Goal: Task Accomplishment & Management: Manage account settings

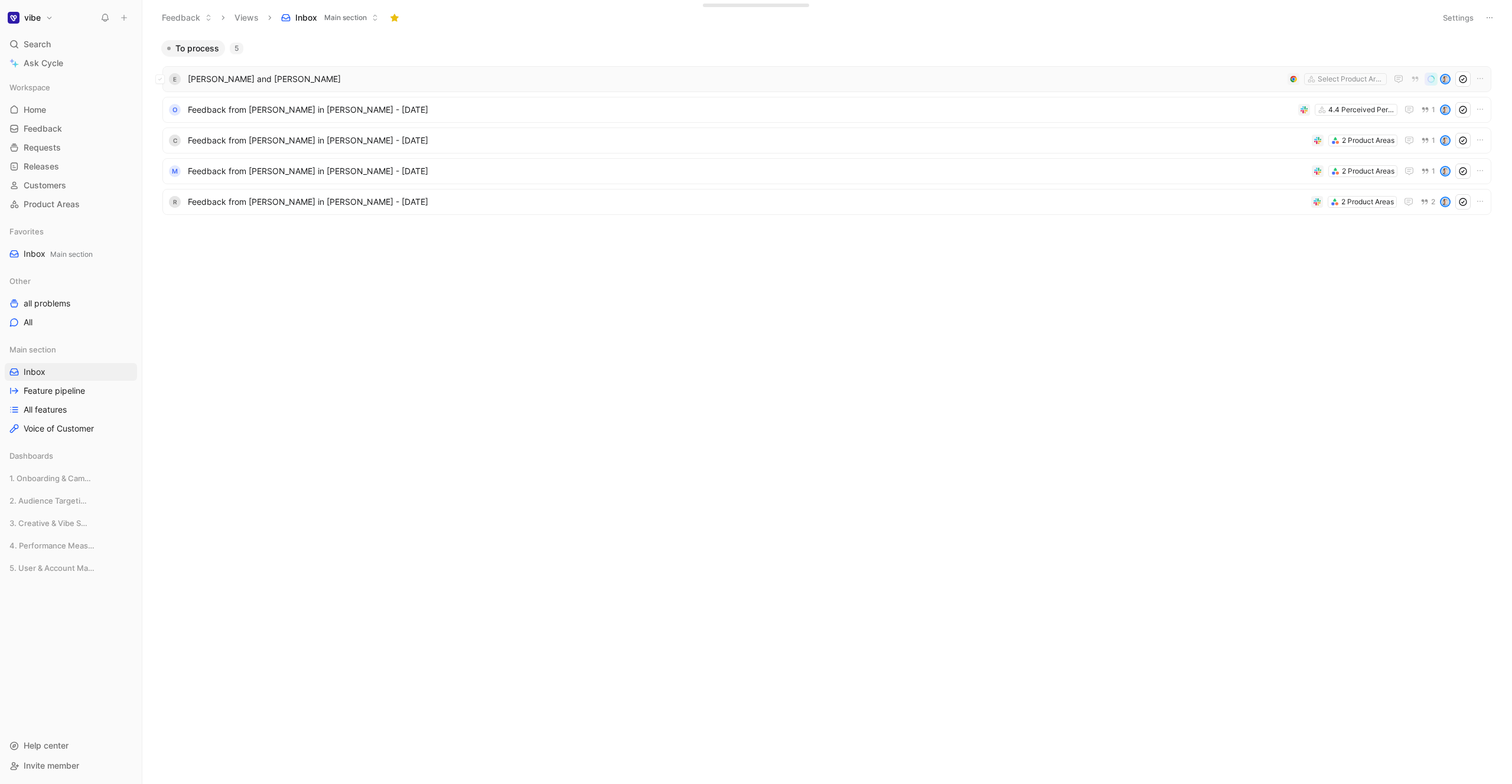
click at [251, 78] on span "[PERSON_NAME] and [PERSON_NAME]" at bounding box center [735, 79] width 1095 height 14
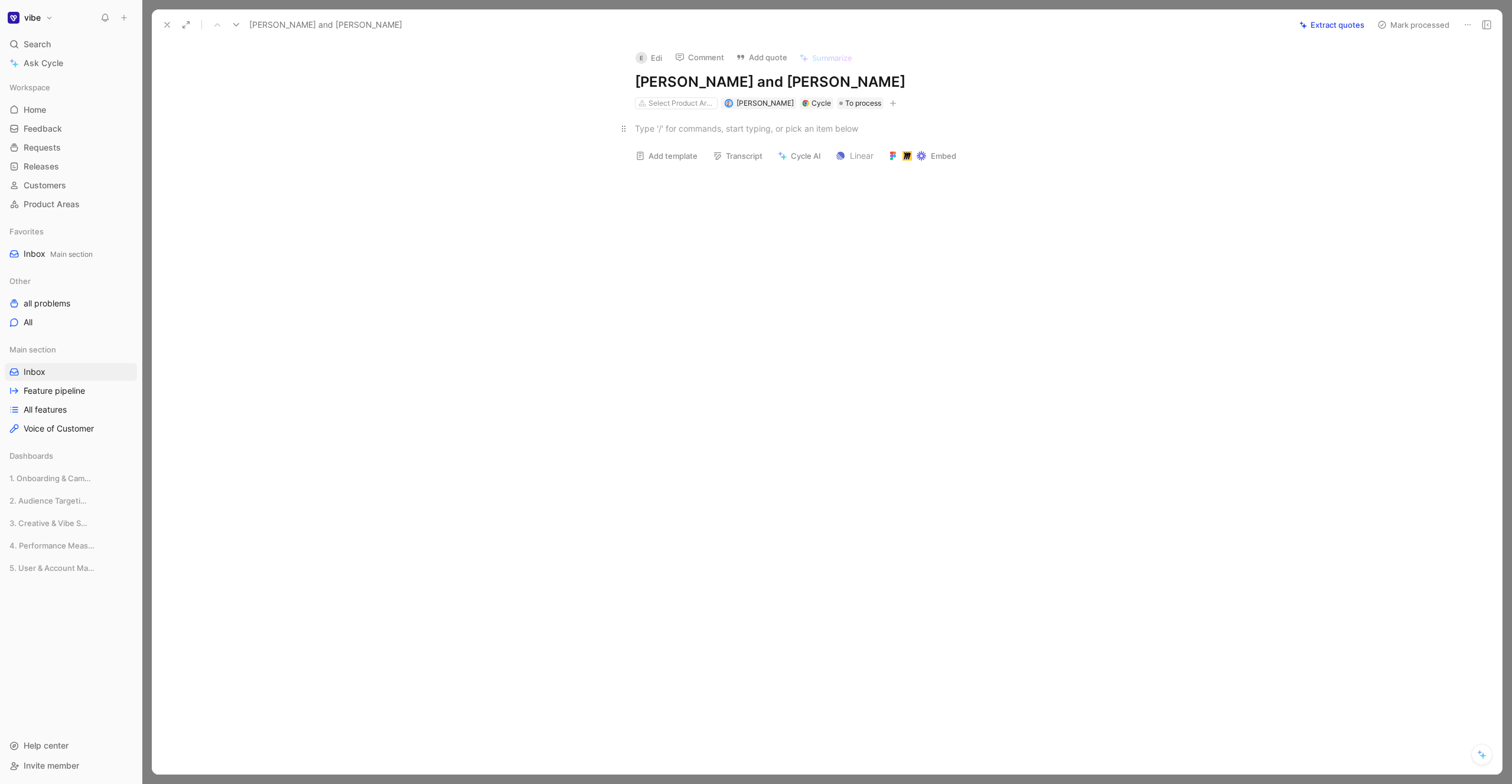
click at [780, 132] on div at bounding box center [839, 128] width 409 height 12
click at [168, 27] on icon at bounding box center [167, 25] width 10 height 10
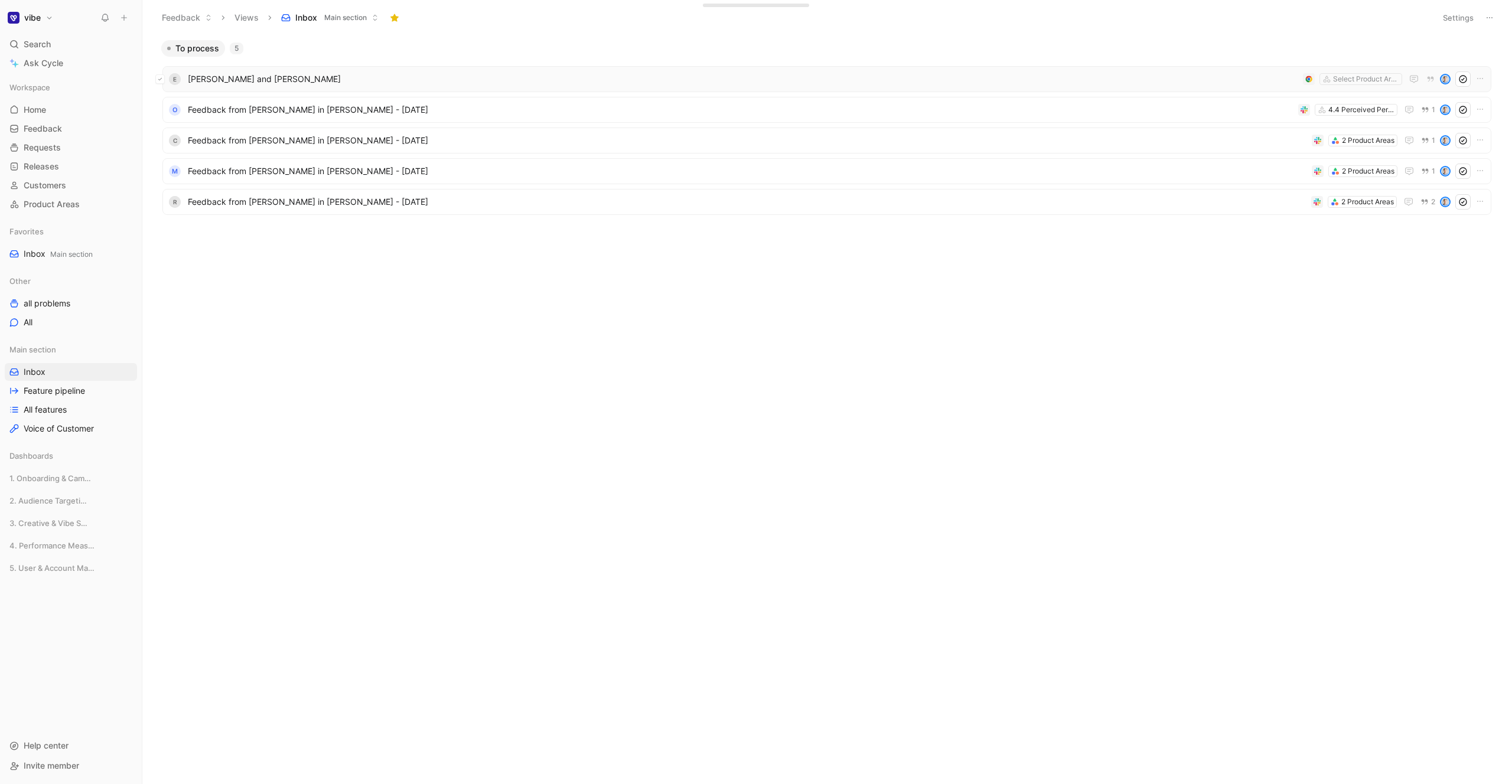
click at [163, 83] on button at bounding box center [160, 79] width 10 height 10
click at [755, 72] on div "E [PERSON_NAME] and [PERSON_NAME] Select Product Areas" at bounding box center [827, 79] width 1329 height 26
click at [164, 79] on button at bounding box center [160, 79] width 10 height 10
click at [917, 755] on button "button" at bounding box center [910, 757] width 14 height 12
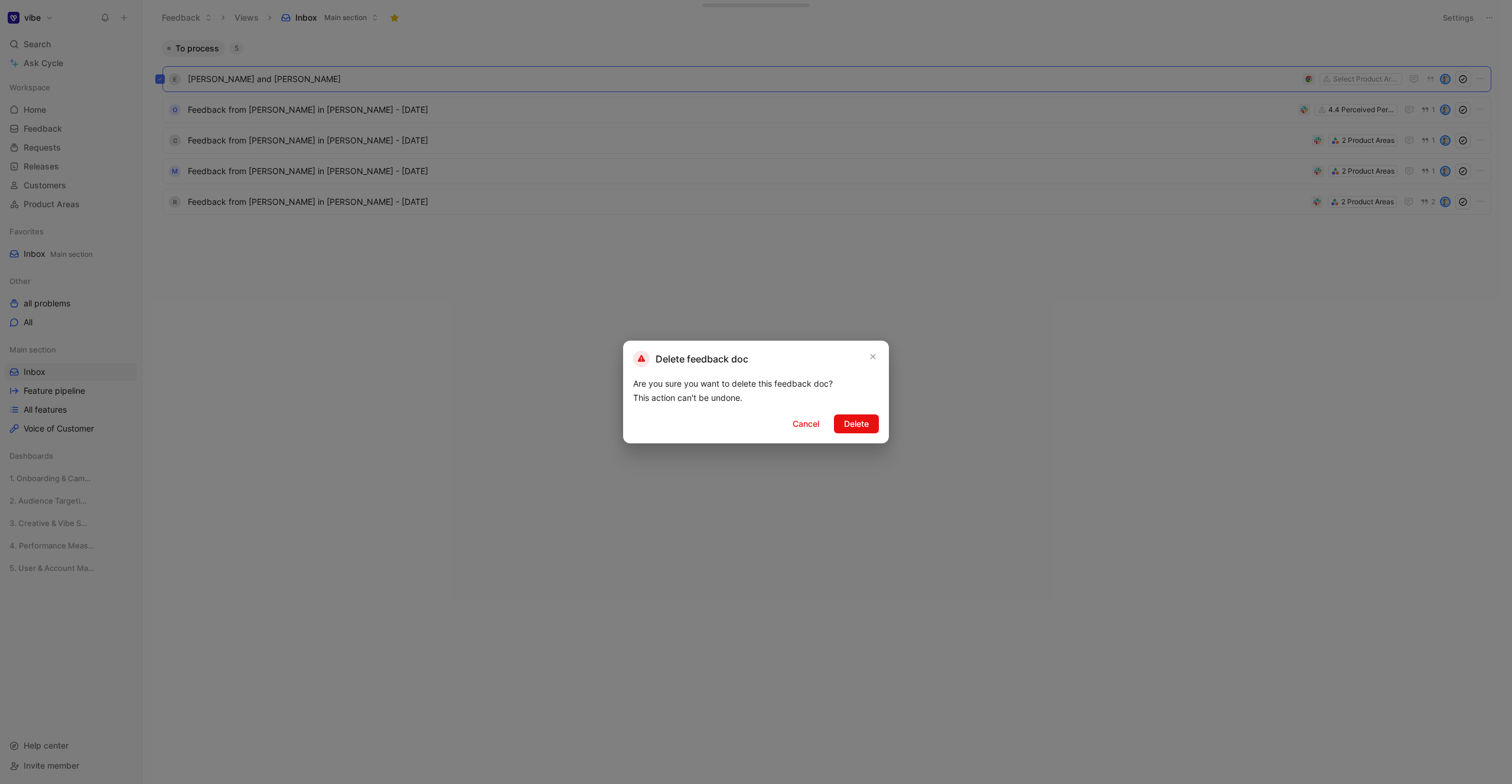
click at [842, 413] on div "Delete feedback doc Are you sure you want to delete this feedback doc? This act…" at bounding box center [756, 392] width 266 height 103
click at [844, 423] on span "Delete" at bounding box center [856, 424] width 25 height 14
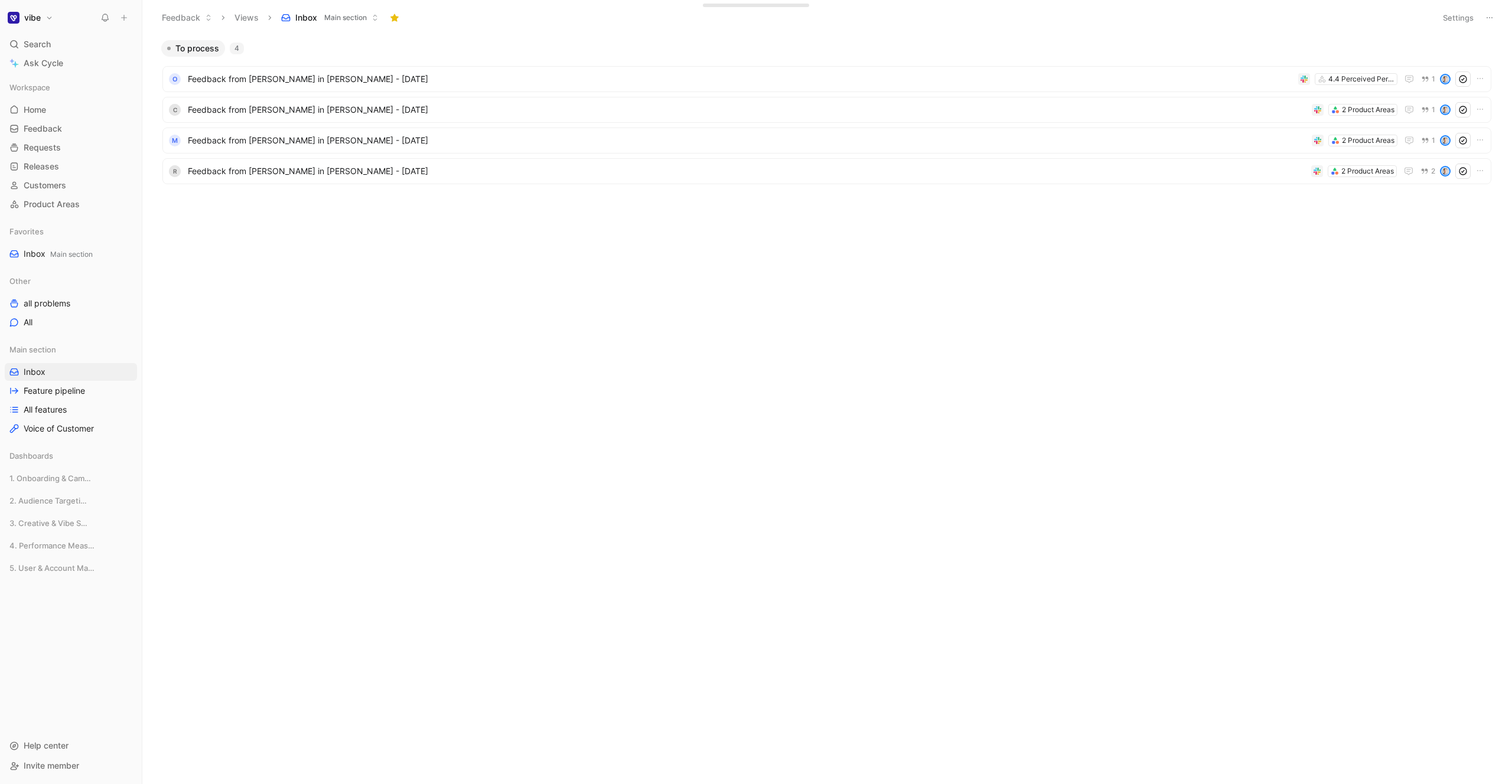
click at [393, 207] on div "To process 4 O Feedback from [PERSON_NAME] in [PERSON_NAME] - [DATE] 4.4 Percei…" at bounding box center [826, 143] width 1354 height 207
click at [250, 79] on span "[PERSON_NAME] and [PERSON_NAME]" at bounding box center [735, 79] width 1095 height 14
click at [323, 169] on span "Feedback from [PERSON_NAME] in [PERSON_NAME] - [DATE]" at bounding box center [747, 171] width 1119 height 14
click at [281, 205] on span "Feedback from [PERSON_NAME] in [PERSON_NAME] - [DATE]" at bounding box center [747, 202] width 1119 height 14
click at [262, 144] on span "Feedback from [PERSON_NAME] in [PERSON_NAME] - [DATE]" at bounding box center [747, 140] width 1119 height 14
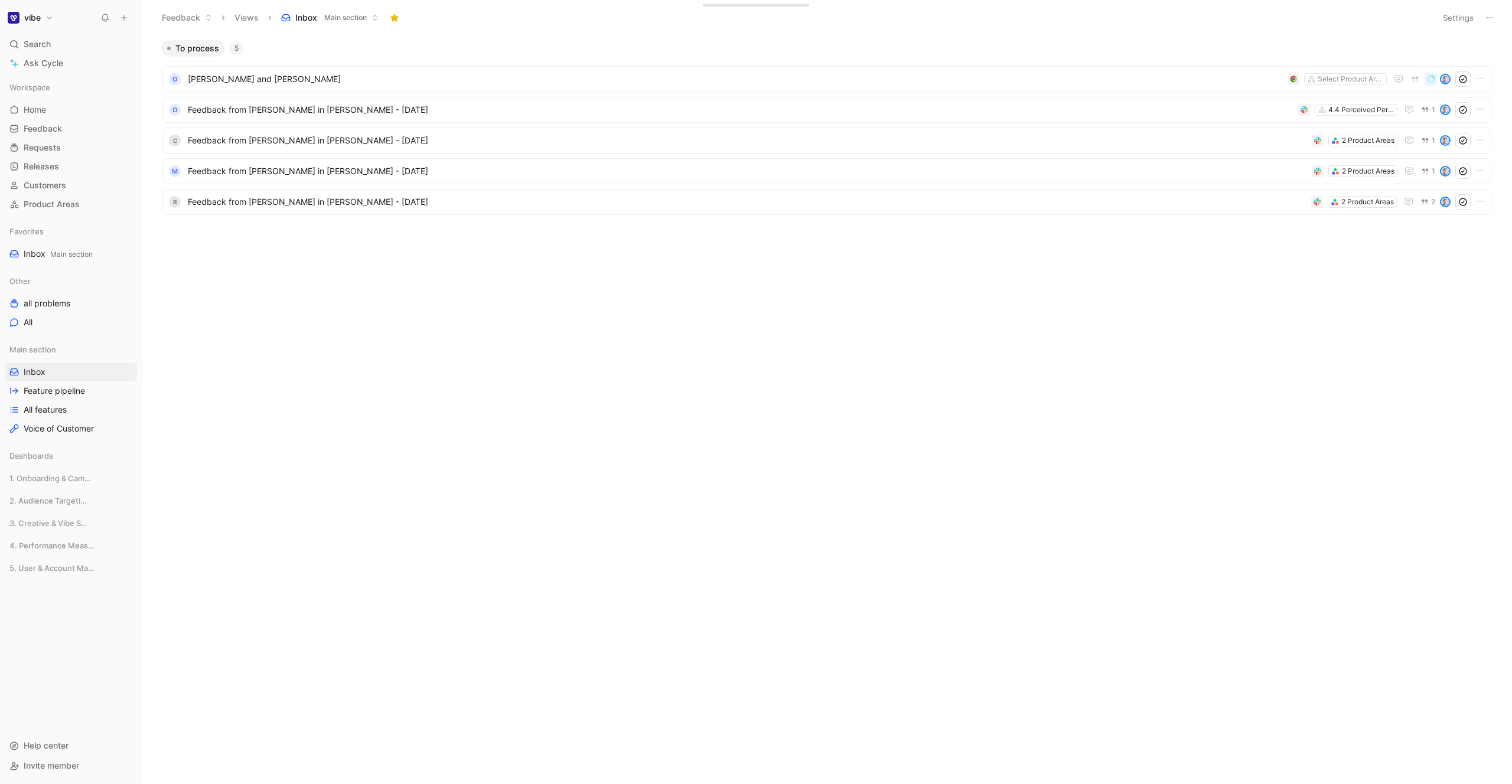
click at [258, 126] on ul "O [PERSON_NAME] and [PERSON_NAME] Select Product Areas O Feedback from [PERSON_…" at bounding box center [827, 142] width 1329 height 153
click at [251, 114] on span "Feedback from [PERSON_NAME] in [PERSON_NAME] - [DATE]" at bounding box center [741, 110] width 1106 height 14
click at [336, 5] on header "Feedback Views Inbox Main section Settings" at bounding box center [827, 18] width 1370 height 36
click at [330, 15] on span "Main section" at bounding box center [345, 17] width 42 height 12
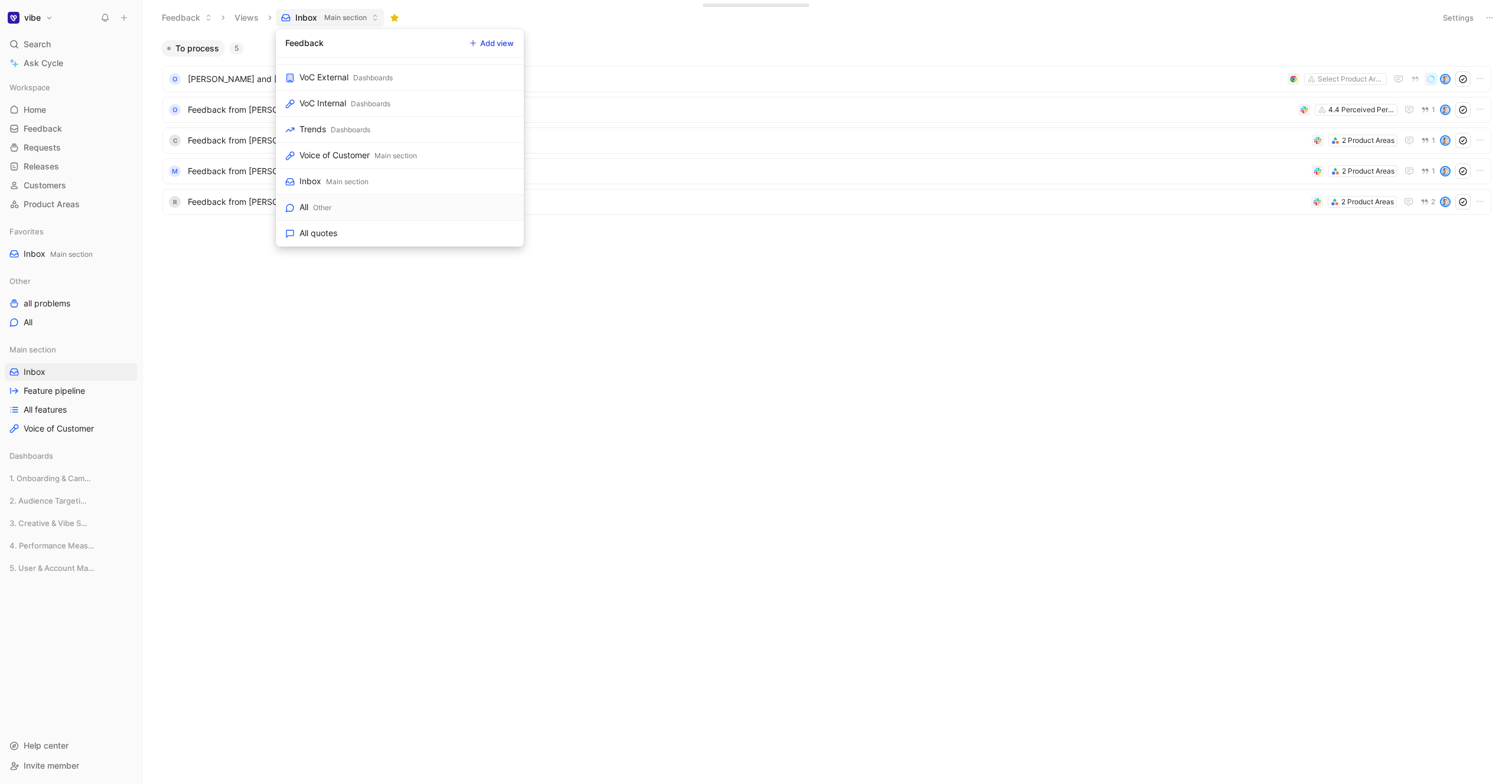
click at [329, 208] on div "Other" at bounding box center [322, 207] width 18 height 12
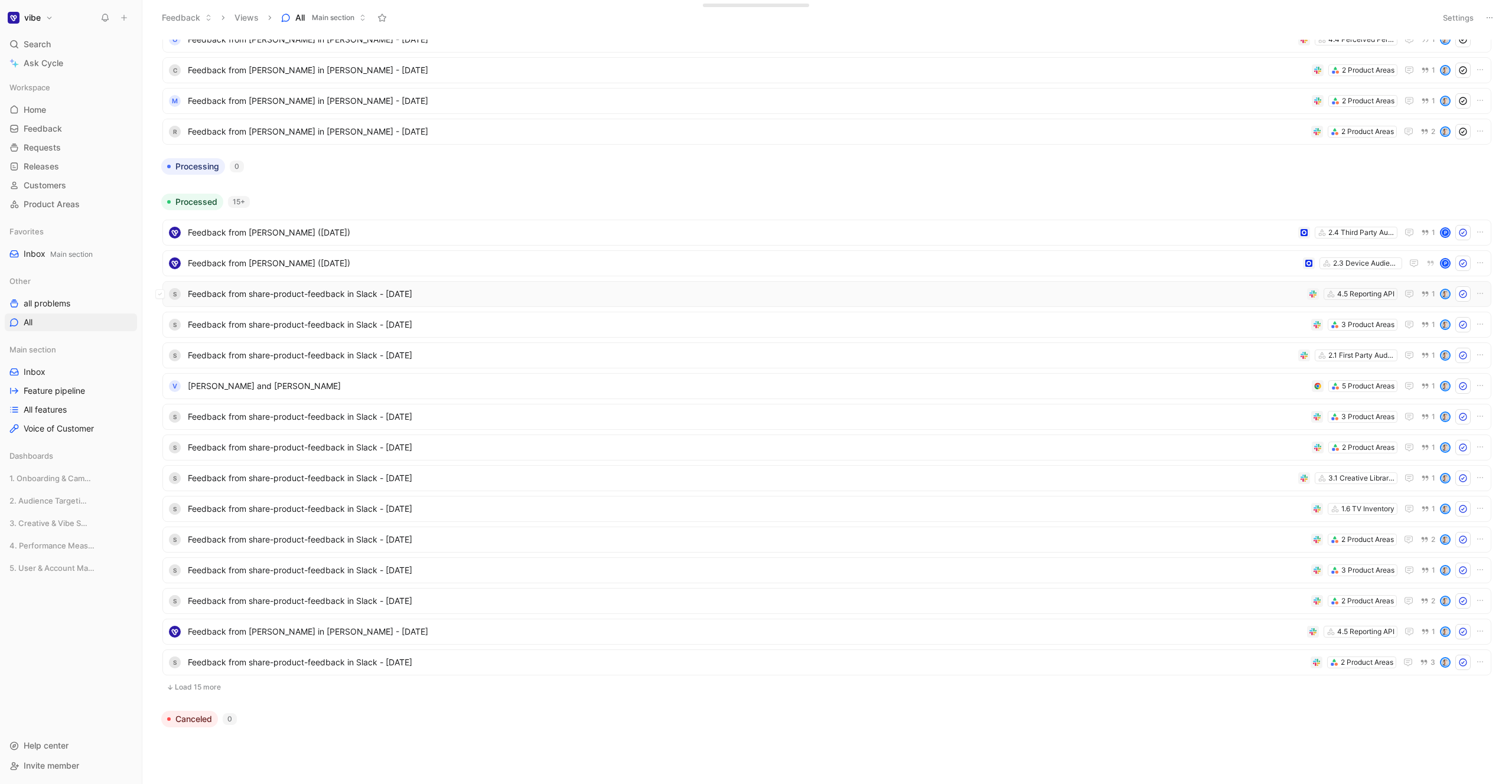
scroll to position [71, 0]
click at [336, 383] on span "Adam Herman and Bryan Brennan" at bounding box center [747, 385] width 1119 height 14
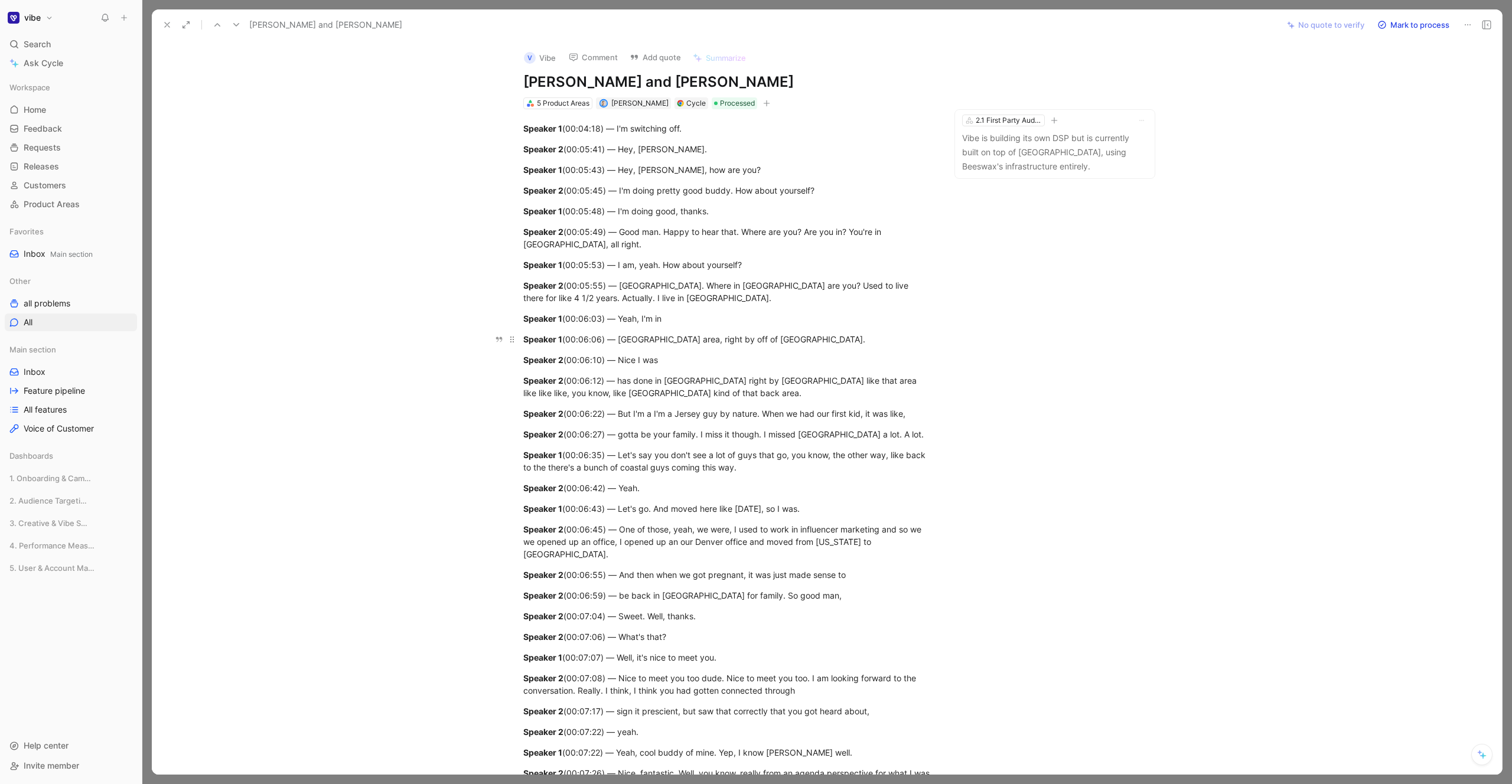
click at [581, 340] on div "Speaker 1 (00:06:06) — Englewood area, right by off of Orchard." at bounding box center [728, 339] width 409 height 12
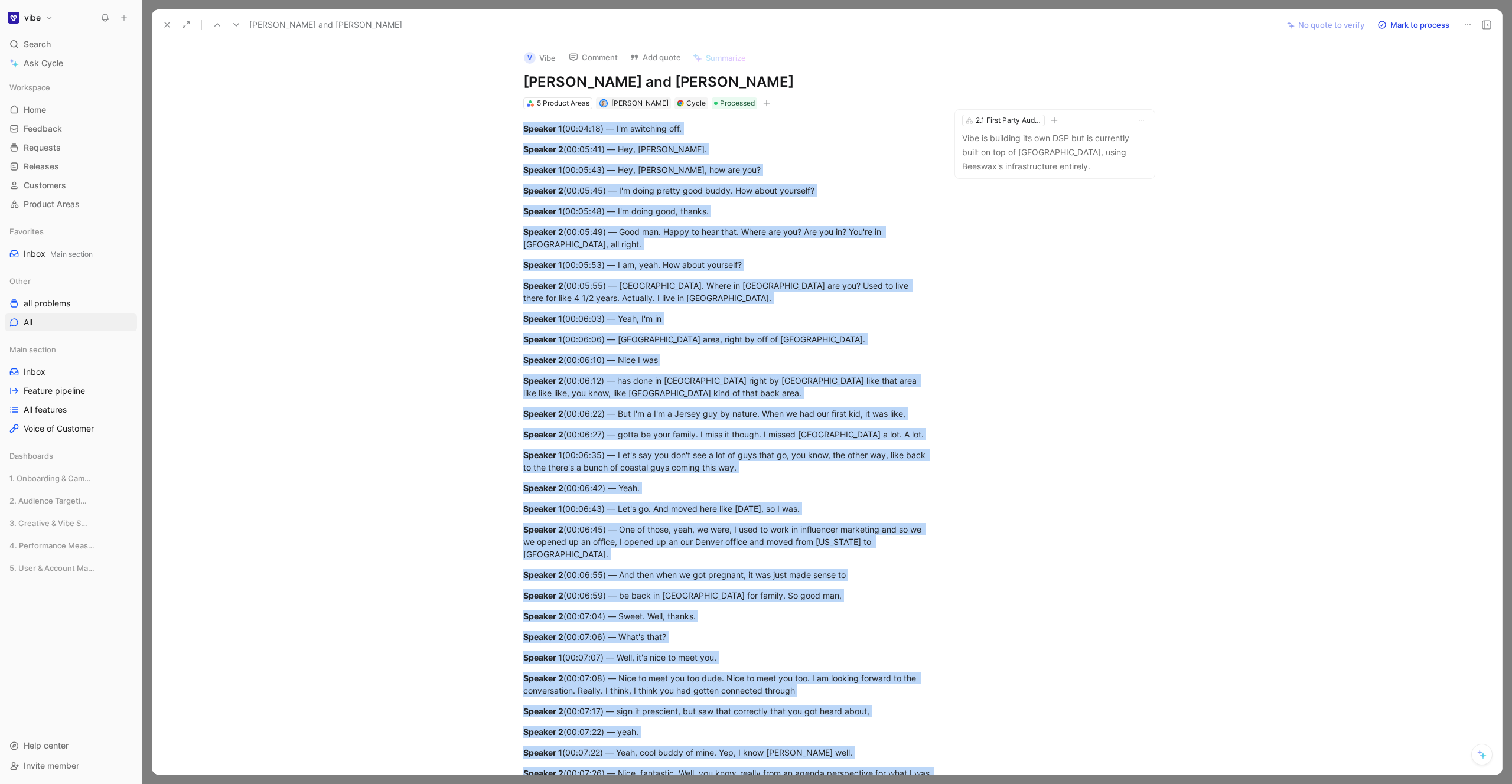
copy div "Speaker 1 (00:04:18) — I'm switching off. Speaker 2 (00:05:41) — Hey, Adam. Spe…"
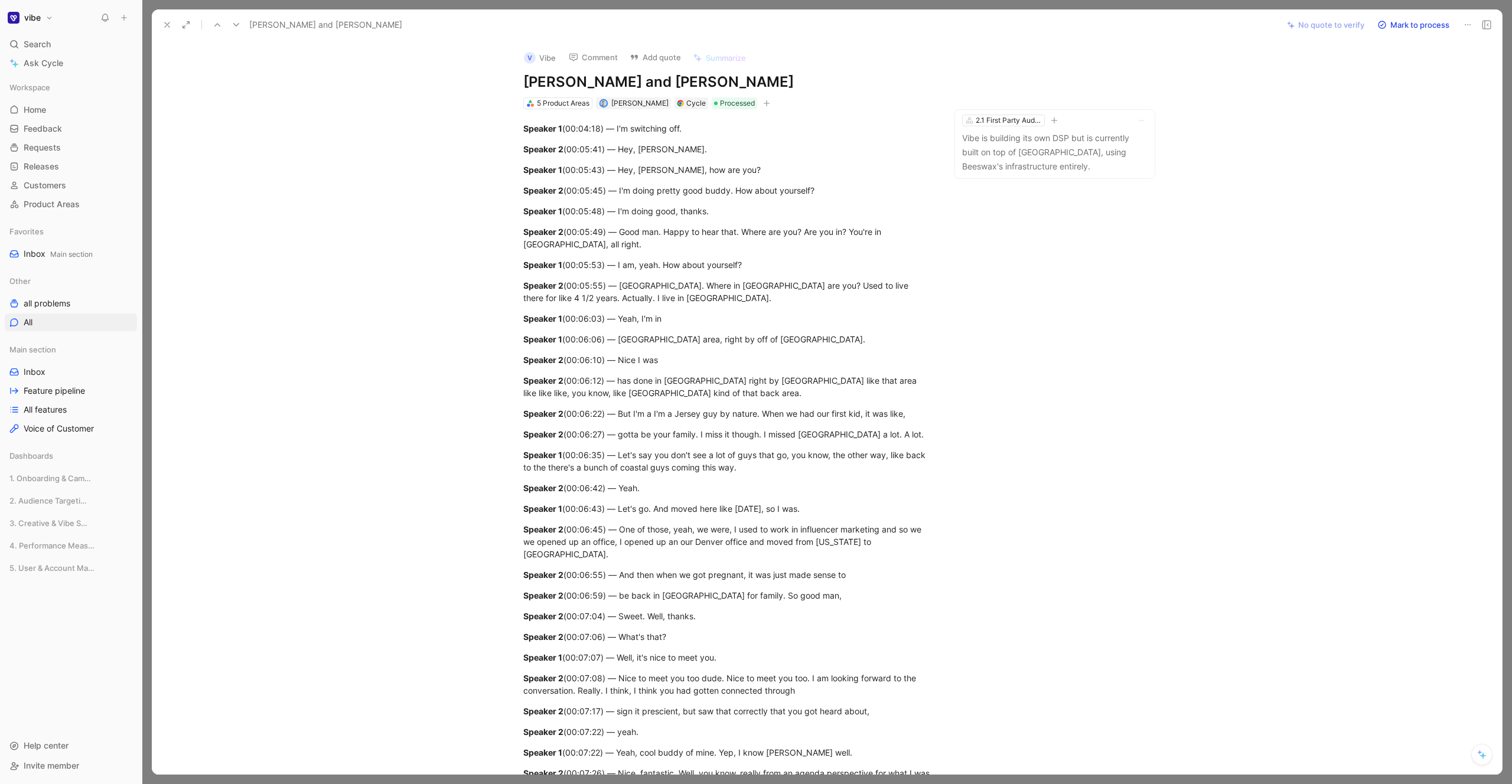
click at [377, 10] on div "Adam Herman and Bryan Brennan No quote to verify Mark to process" at bounding box center [827, 25] width 1350 height 31
click at [374, 10] on div "Adam Herman and Bryan Brennan No quote to verify Mark to process" at bounding box center [827, 25] width 1350 height 31
click at [371, 6] on div at bounding box center [827, 392] width 1370 height 784
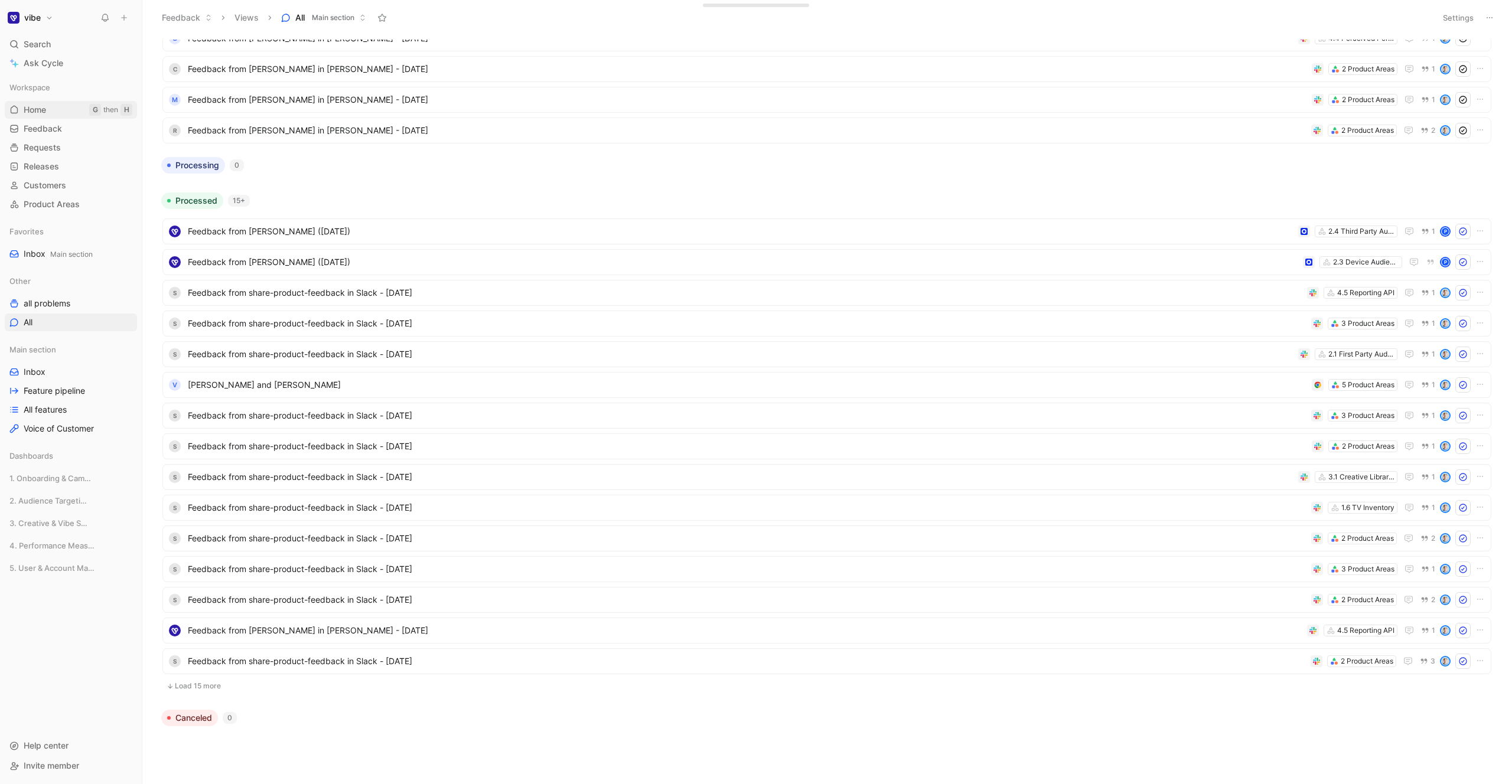
click at [45, 103] on link "Home G then H" at bounding box center [71, 110] width 132 height 18
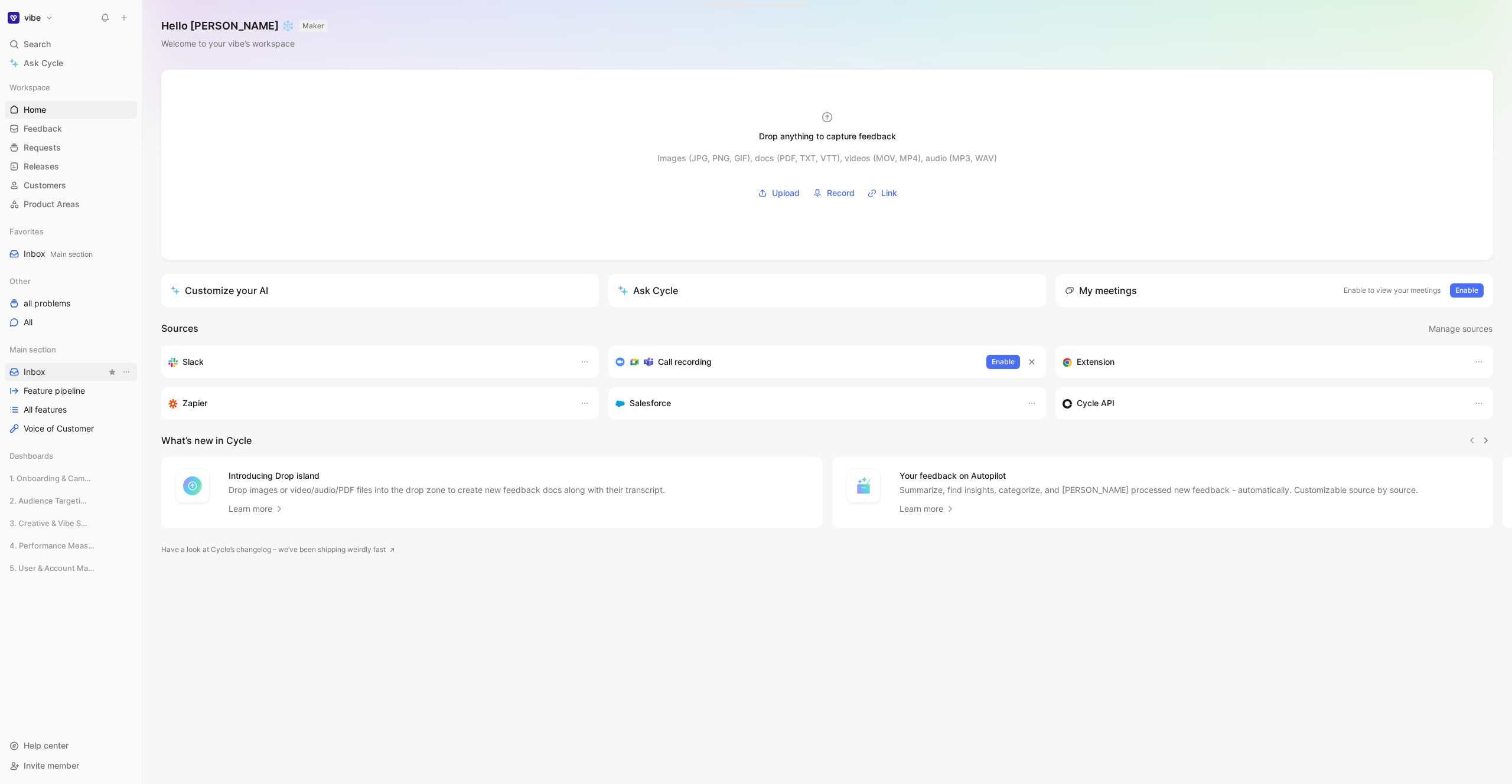
click at [50, 373] on link "Inbox" at bounding box center [71, 372] width 132 height 18
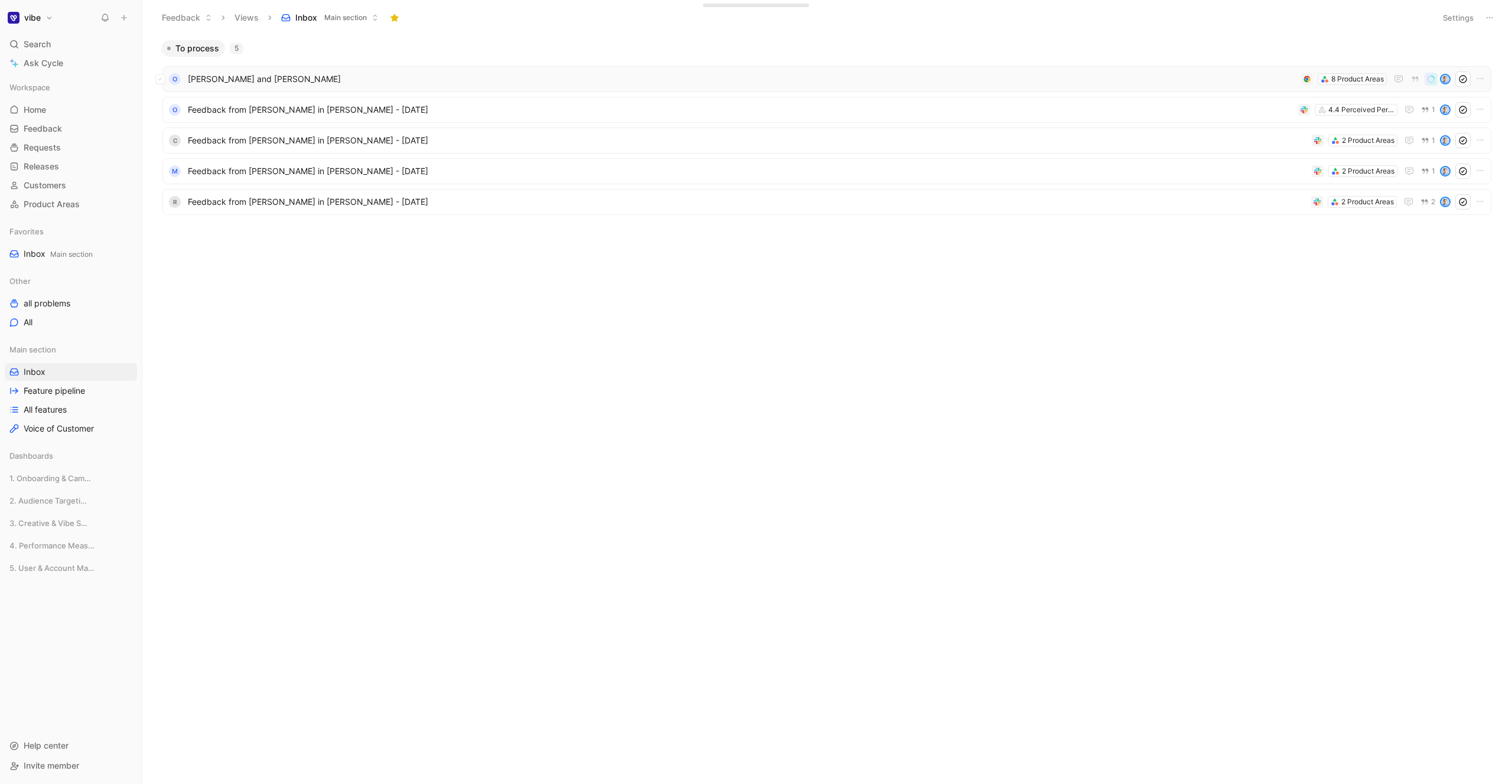
click at [266, 76] on span "[PERSON_NAME] and [PERSON_NAME]" at bounding box center [742, 79] width 1108 height 14
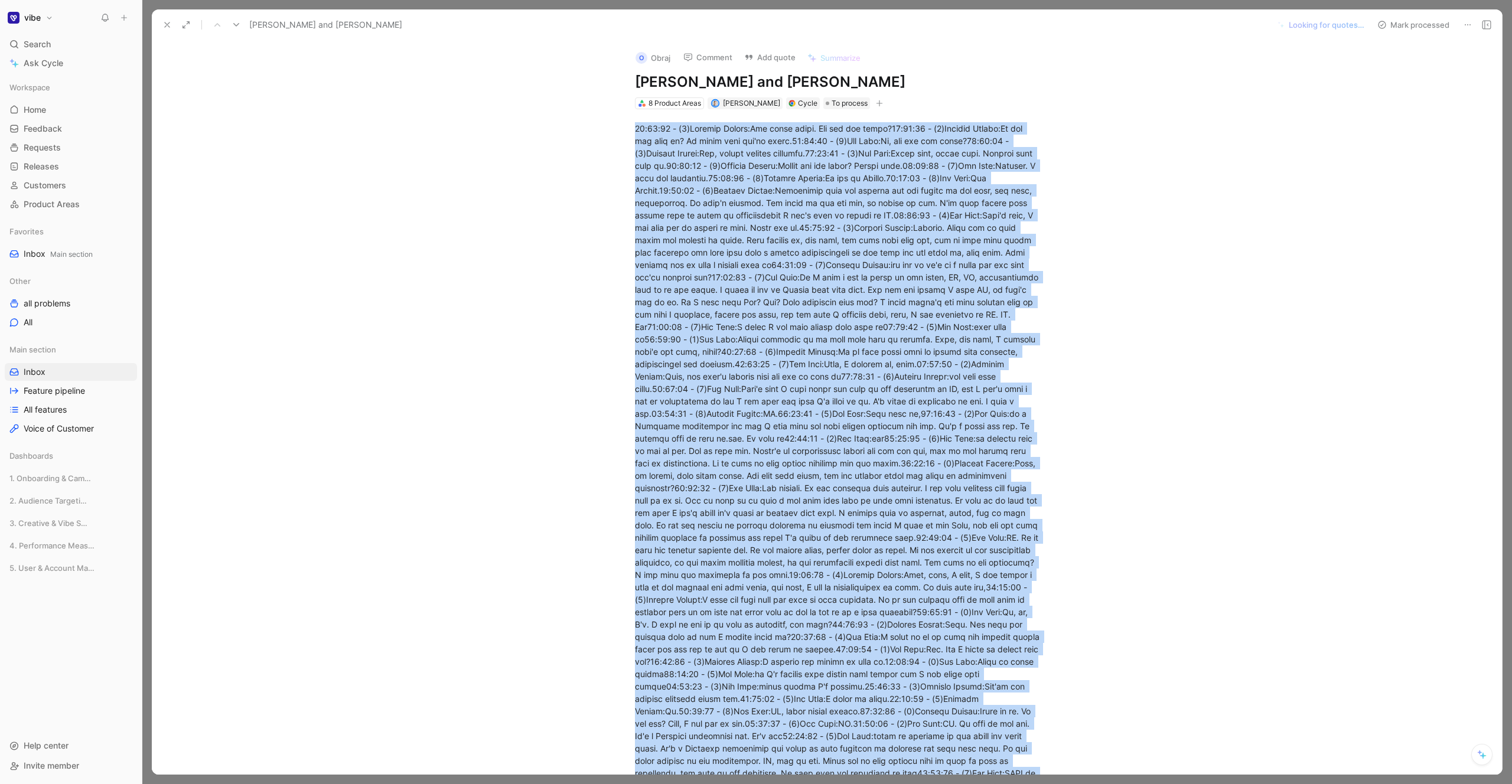
copy div "00:00:27 - (4)Roberto Flores:Hey there buddy. How are you doing?00:00:30 - (4)R…"
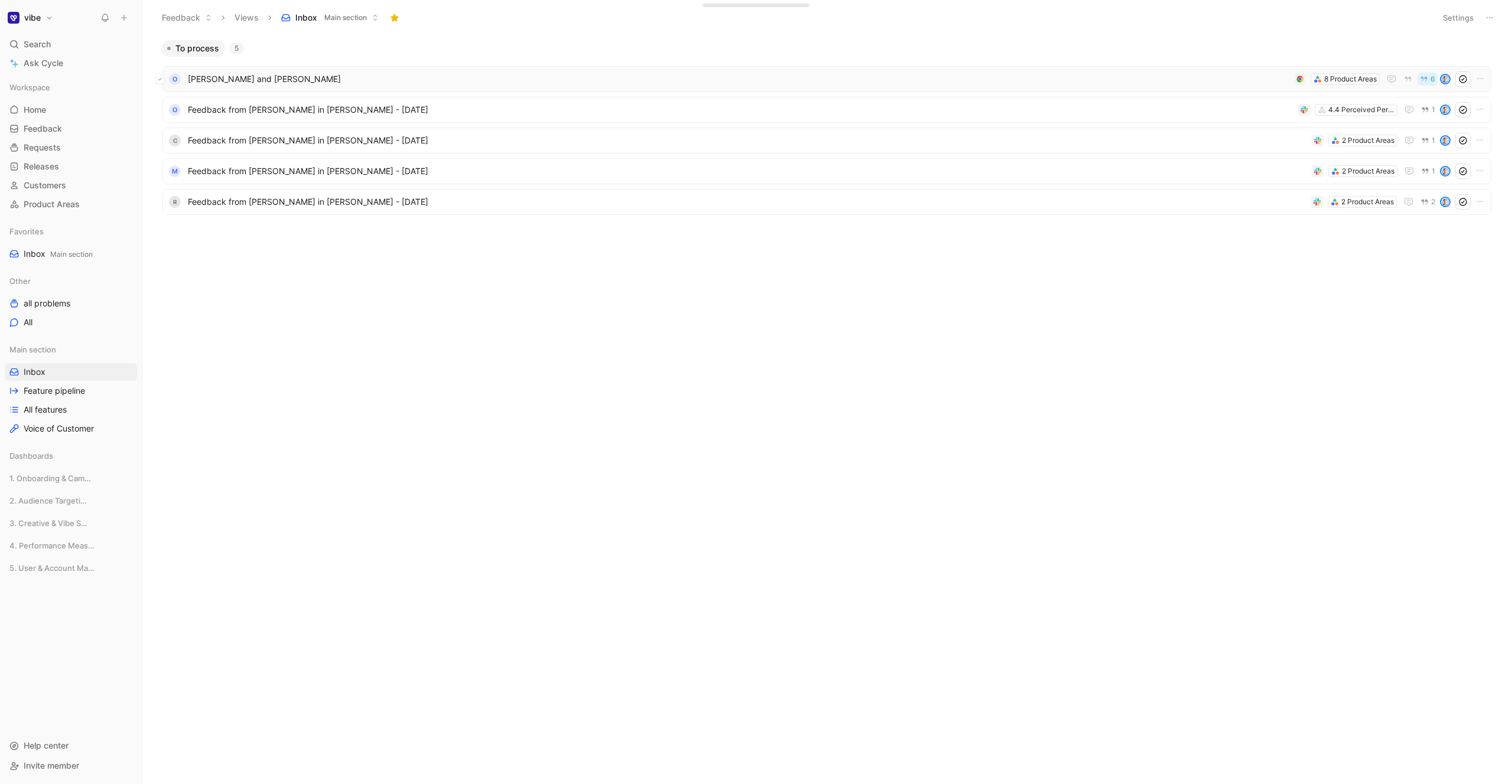
click at [160, 81] on icon at bounding box center [160, 79] width 5 height 5
click at [1479, 77] on div "O Edi Shek and Roberto Flores 8 Product Areas 6" at bounding box center [827, 79] width 1329 height 26
click at [1202, 78] on span "[PERSON_NAME] and [PERSON_NAME]" at bounding box center [739, 79] width 1102 height 14
click at [158, 79] on icon at bounding box center [160, 79] width 5 height 5
click at [908, 750] on div "1 feedback doc selected" at bounding box center [826, 758] width 201 height 31
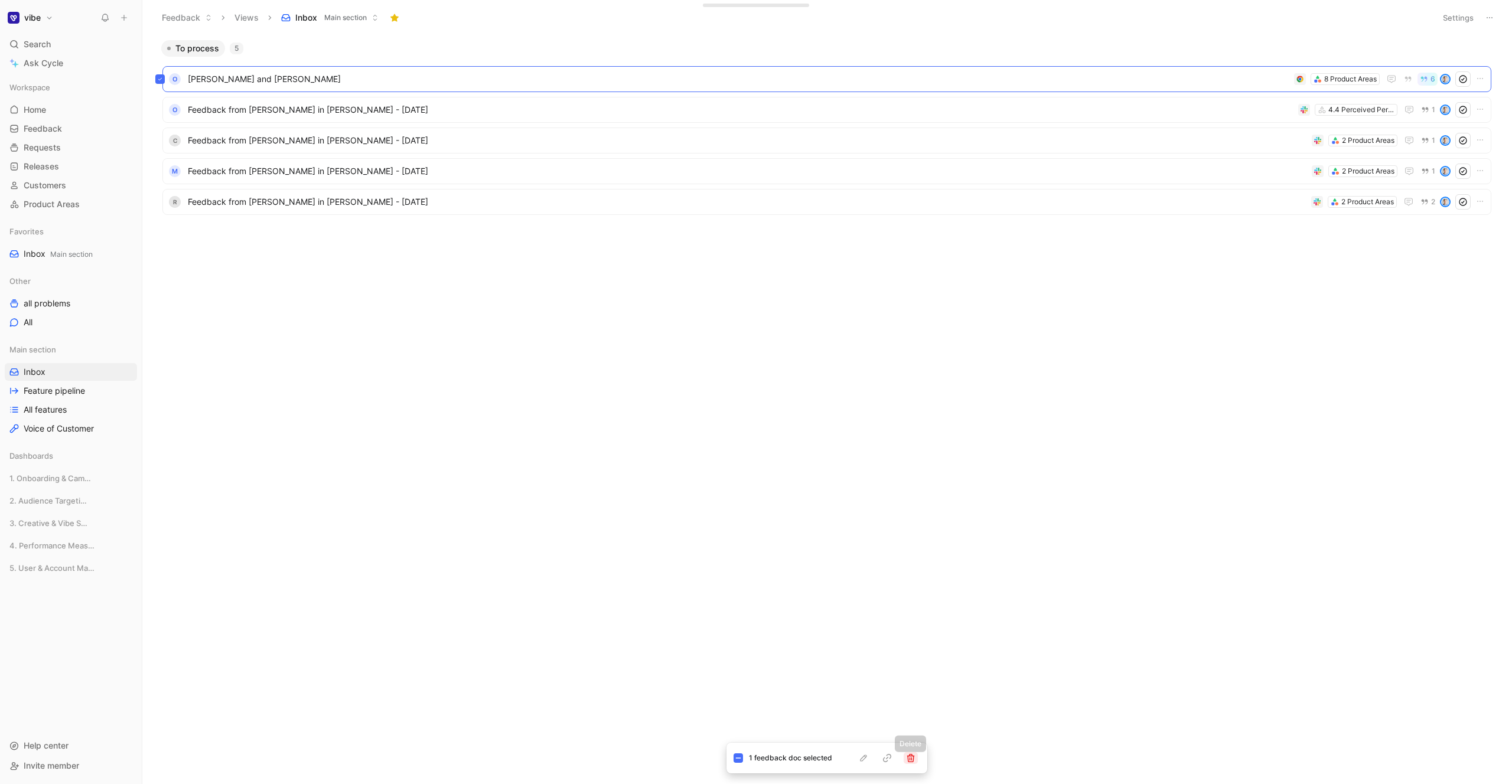
click at [913, 758] on icon "button" at bounding box center [910, 758] width 8 height 8
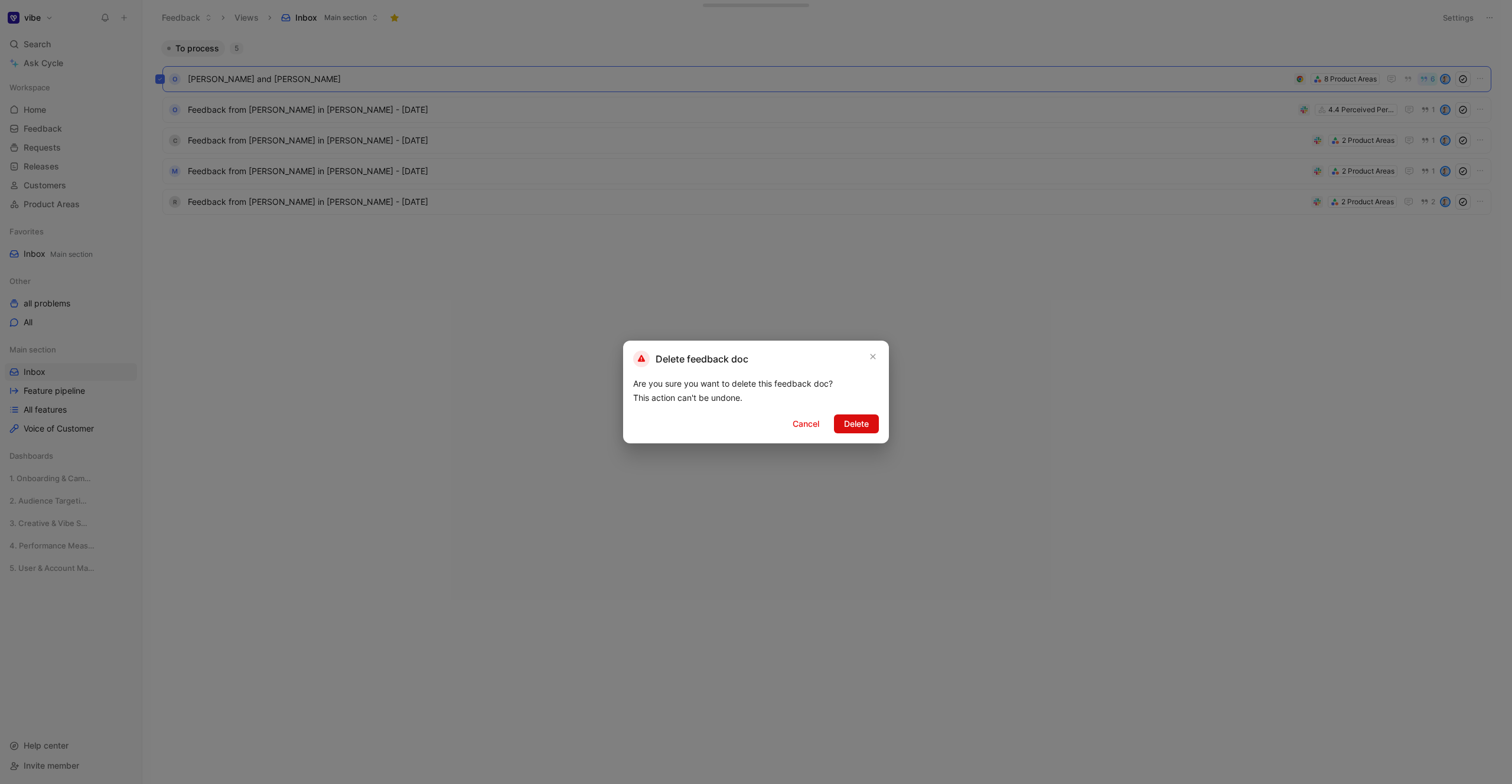
click at [850, 432] on button "Delete" at bounding box center [856, 424] width 45 height 19
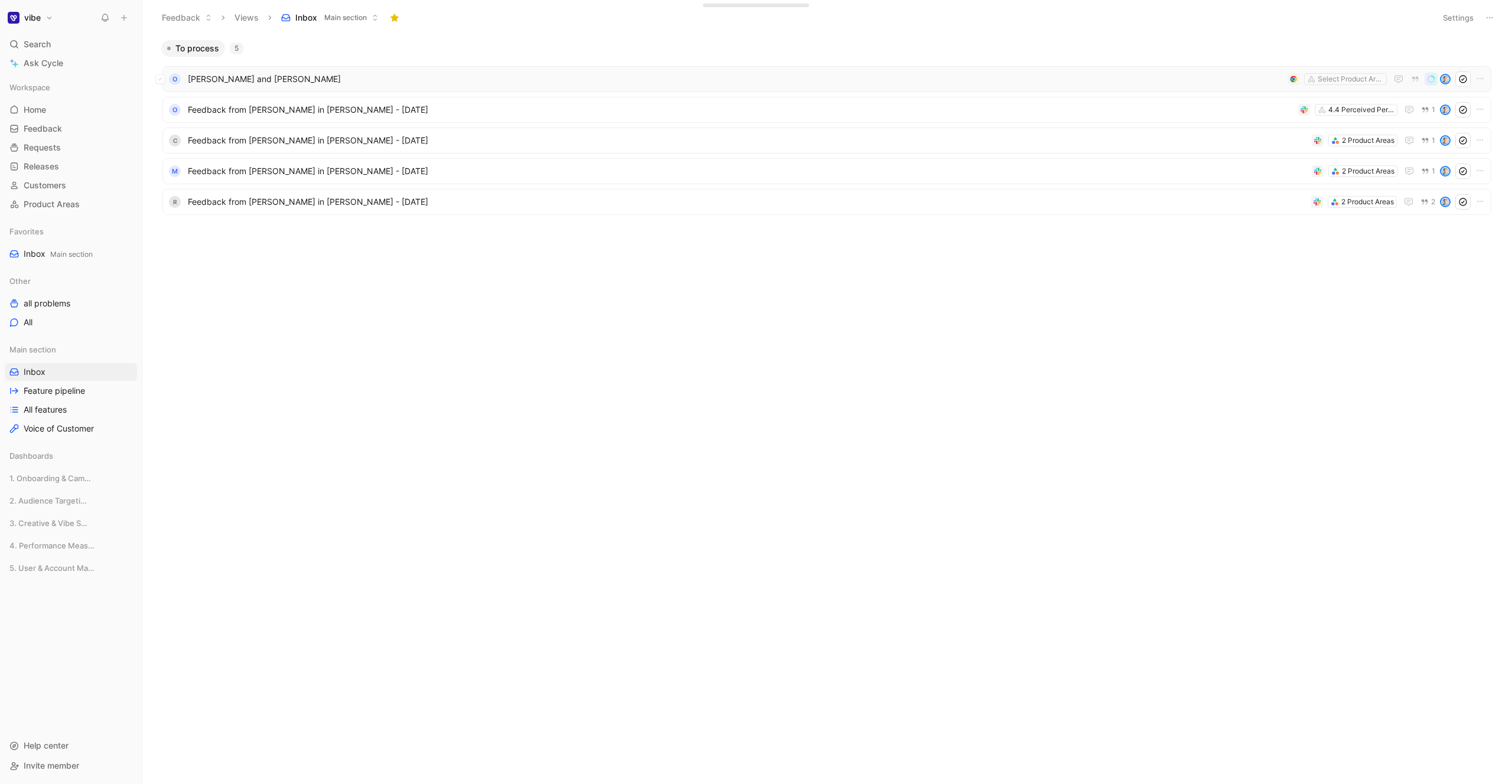
click at [251, 81] on span "[PERSON_NAME] and [PERSON_NAME]" at bounding box center [735, 79] width 1095 height 14
click at [411, 79] on span "[PERSON_NAME] and [PERSON_NAME]" at bounding box center [735, 79] width 1095 height 14
click at [355, 76] on span "[PERSON_NAME] and [PERSON_NAME]" at bounding box center [735, 79] width 1095 height 14
click at [164, 79] on button at bounding box center [160, 79] width 10 height 10
click at [913, 759] on icon "button" at bounding box center [910, 758] width 8 height 8
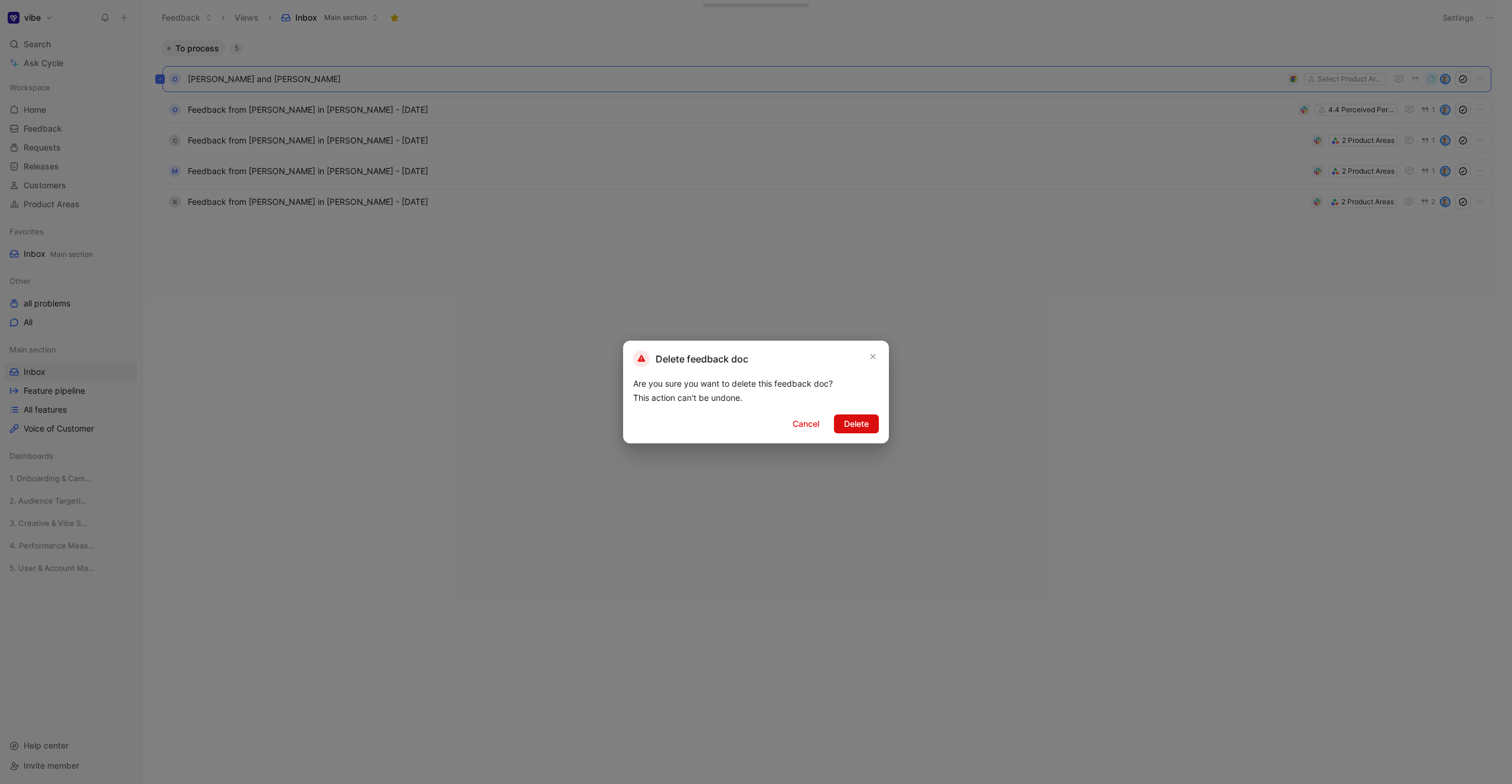
click at [854, 423] on span "Delete" at bounding box center [856, 424] width 25 height 14
